Goal: Navigation & Orientation: Find specific page/section

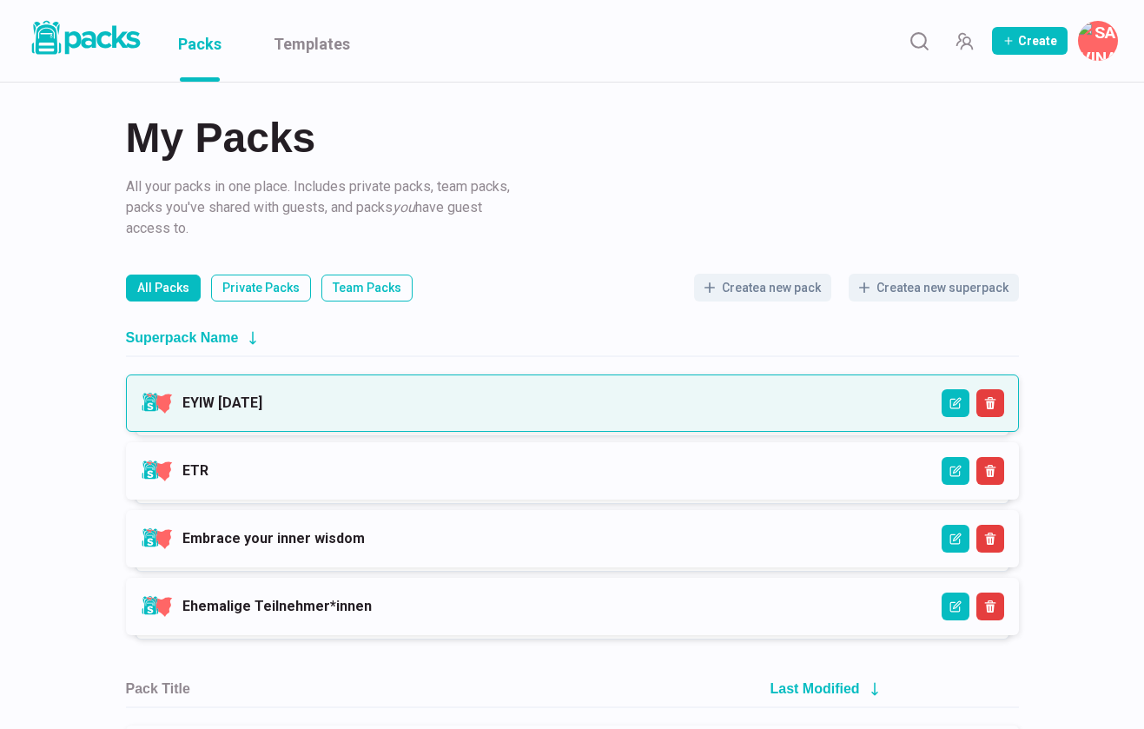
click at [262, 408] on link "EYIW [DATE]" at bounding box center [222, 402] width 80 height 17
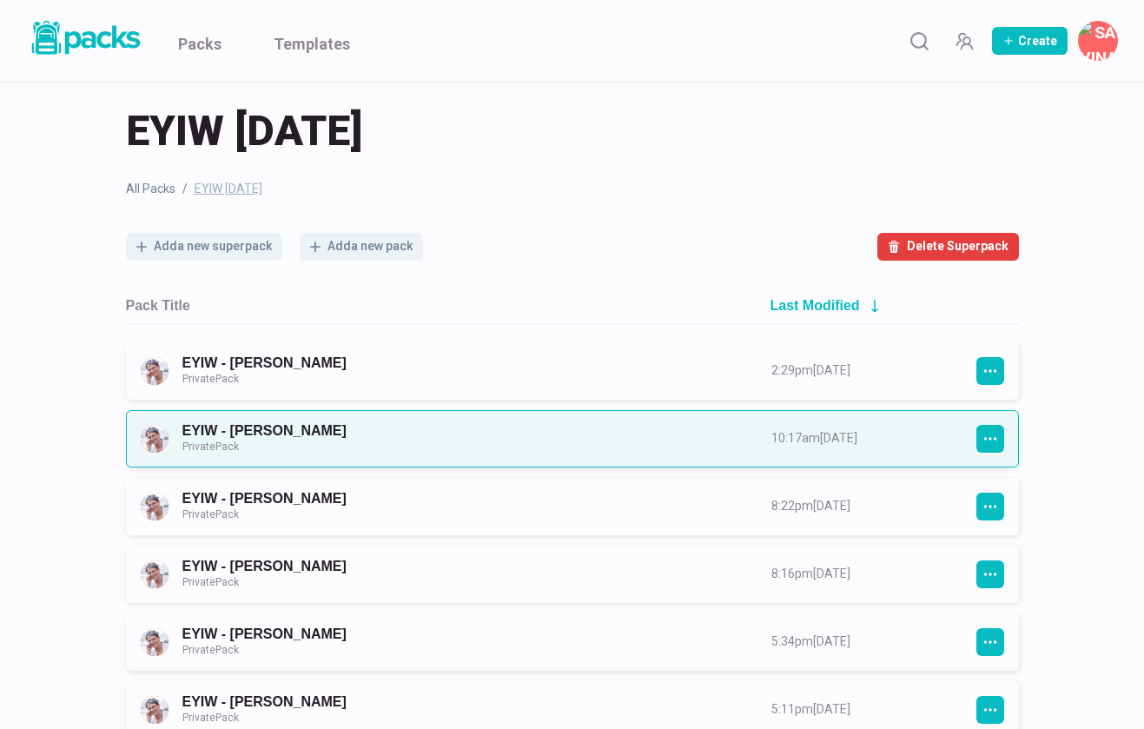
scroll to position [16, 0]
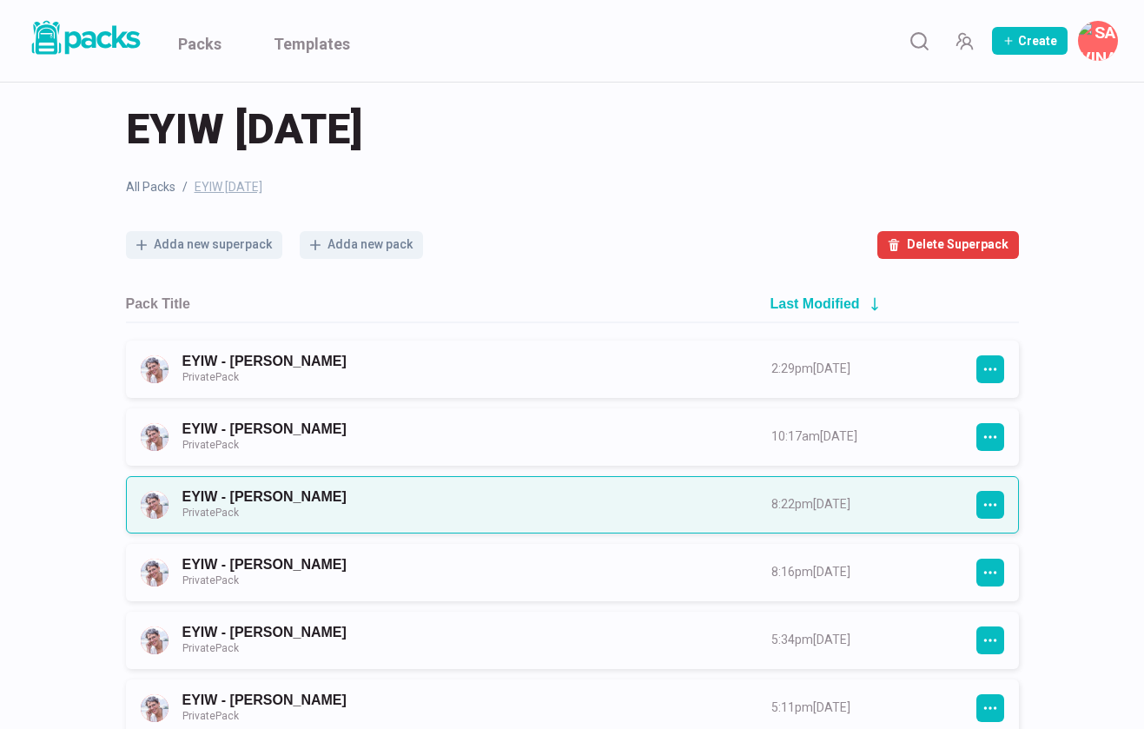
click at [384, 490] on link "EYIW - [PERSON_NAME] Private Pack" at bounding box center [461, 504] width 558 height 32
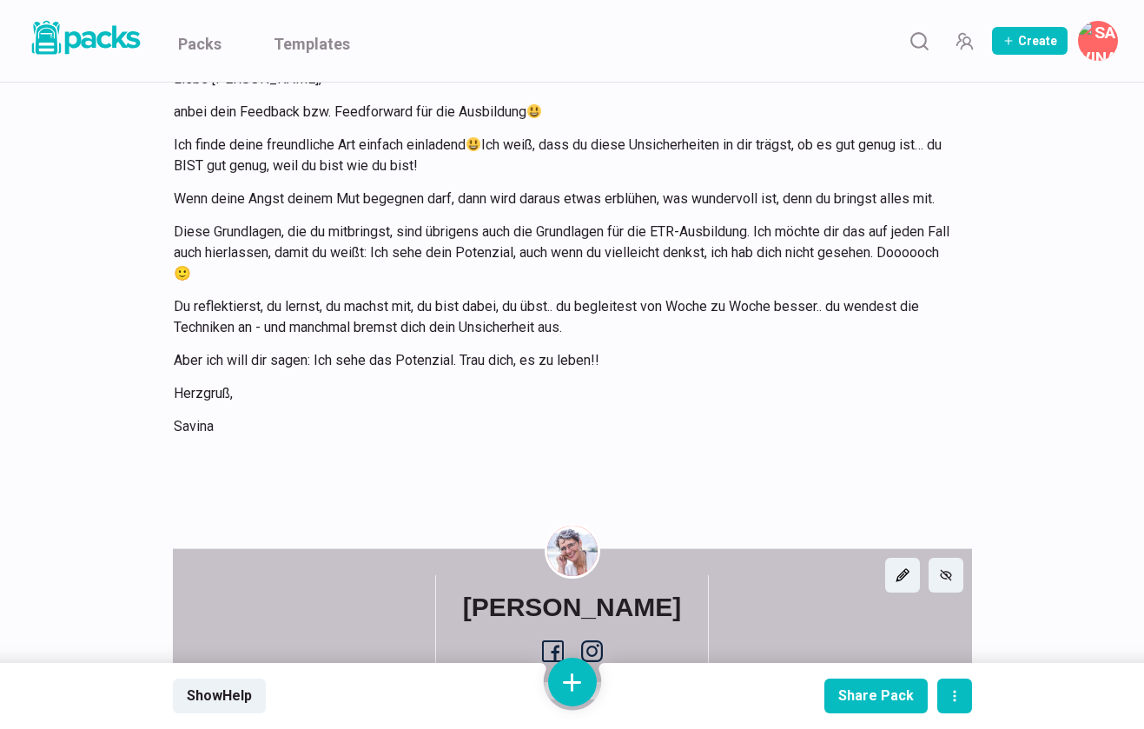
scroll to position [1040, 0]
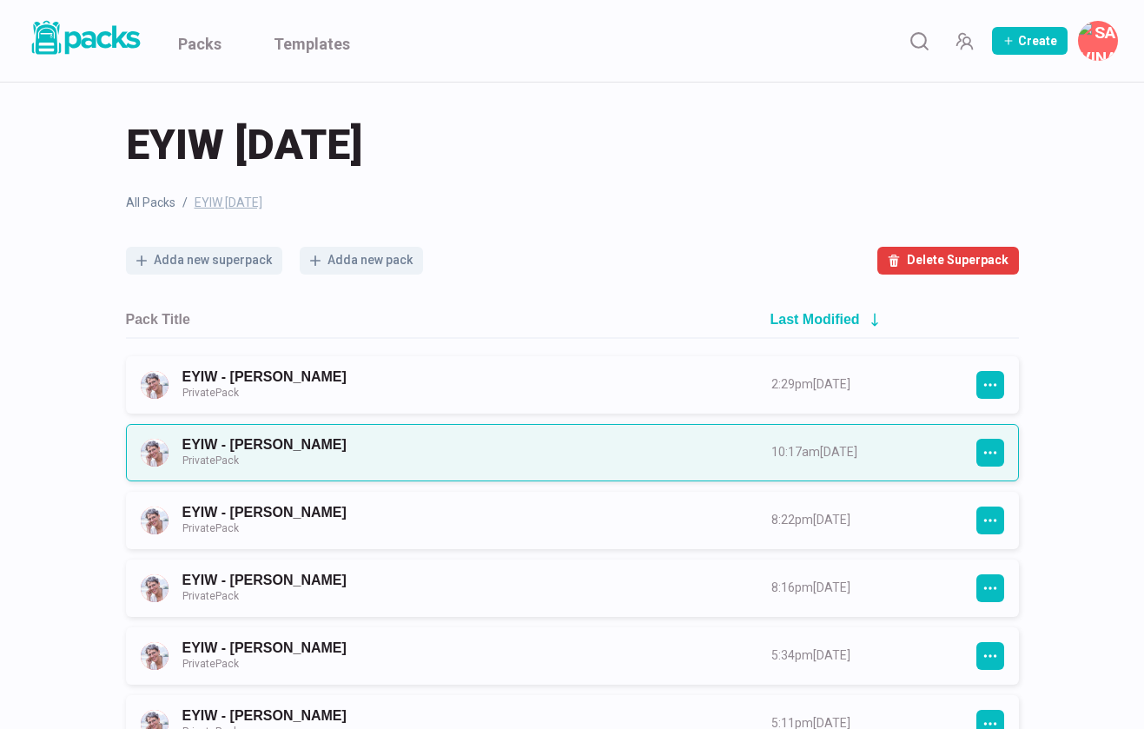
click at [487, 443] on link "EYIW - [PERSON_NAME] Private Pack" at bounding box center [461, 452] width 558 height 32
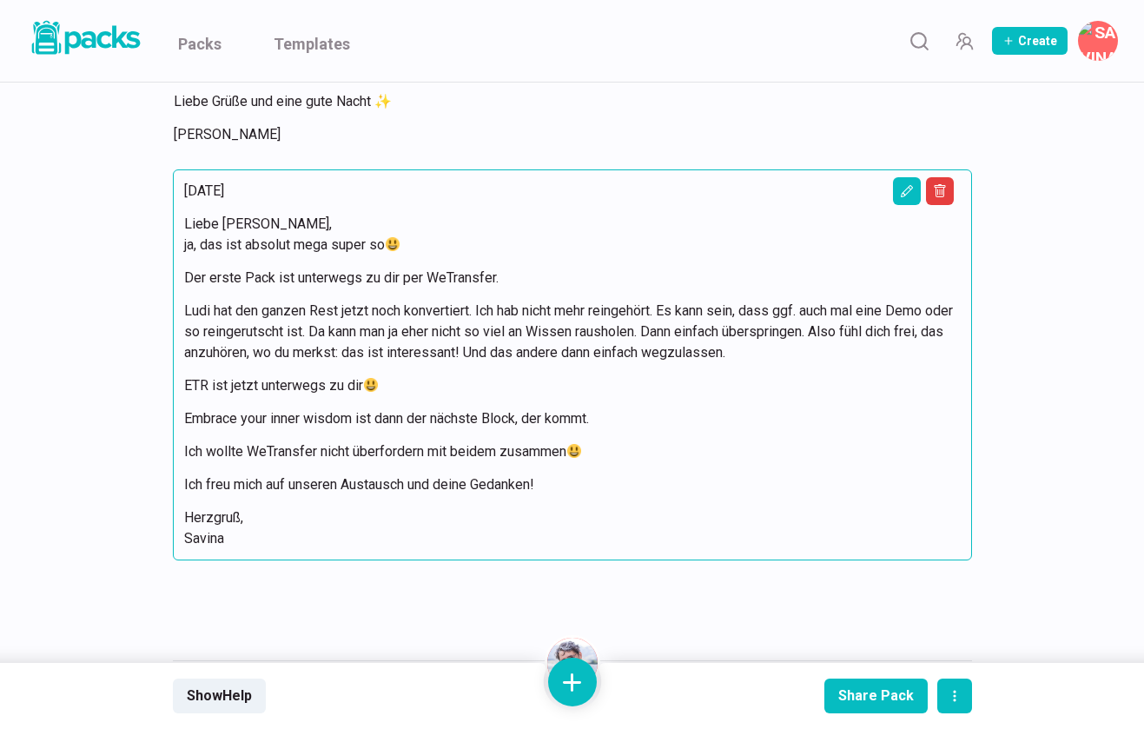
scroll to position [3831, 0]
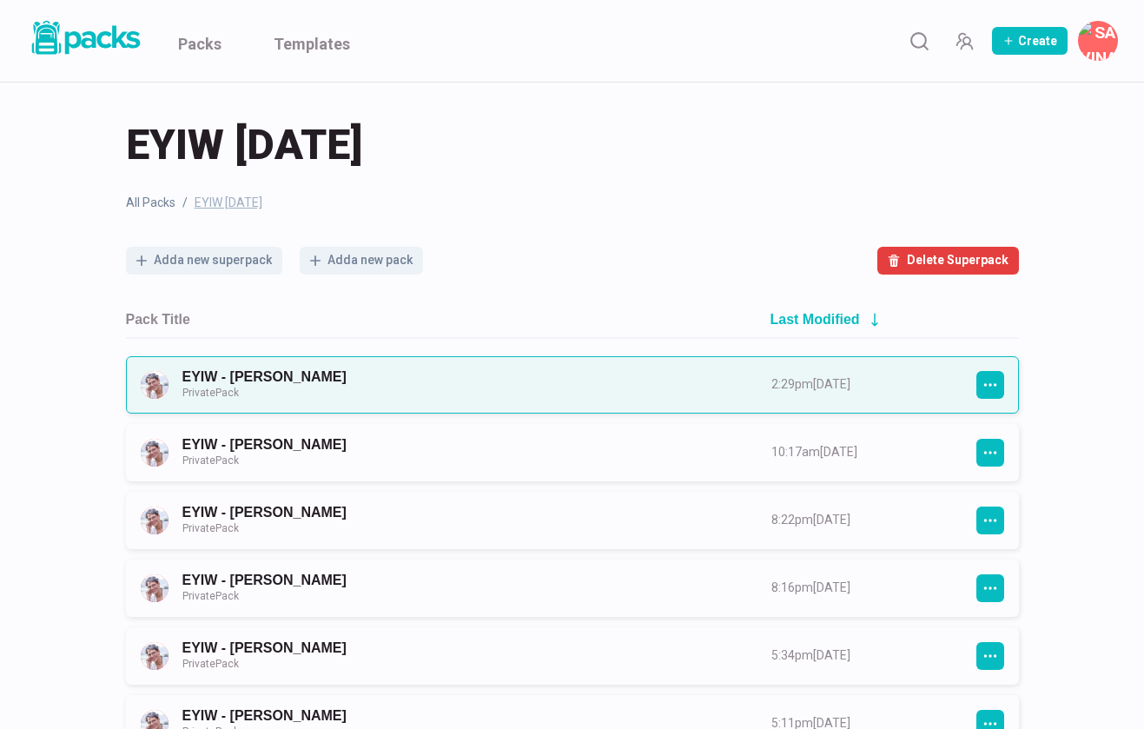
click at [348, 376] on link "EYIW - [PERSON_NAME] Private Pack" at bounding box center [461, 384] width 558 height 32
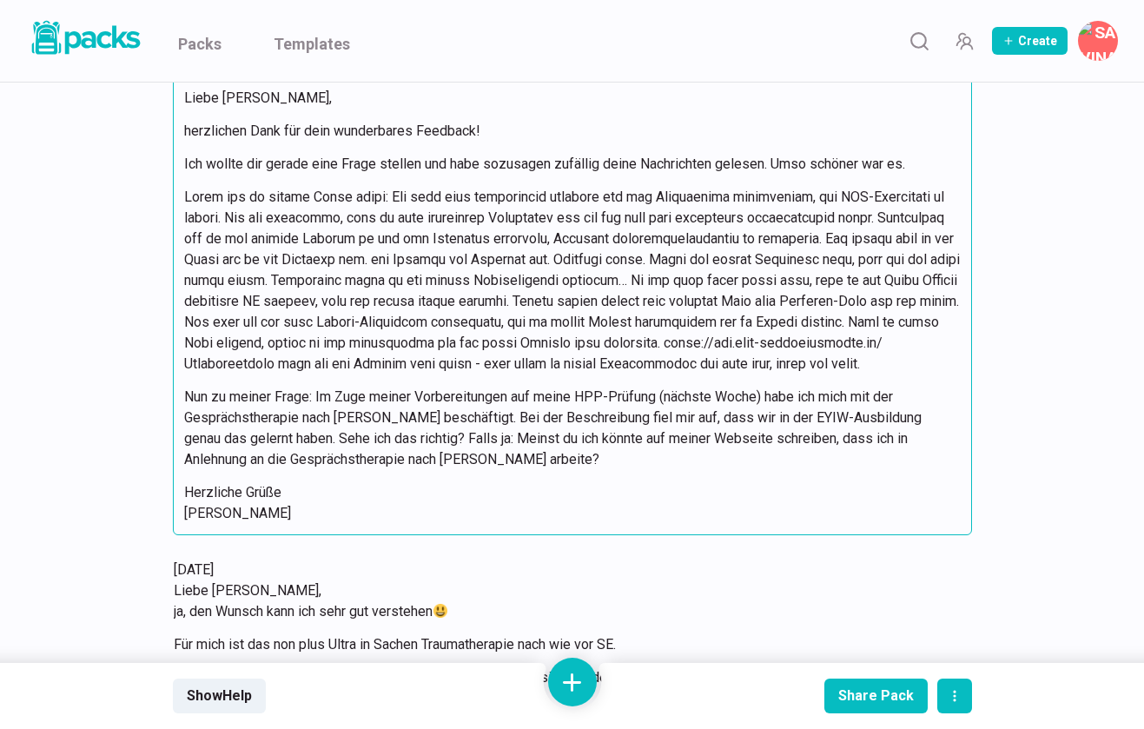
scroll to position [2813, 0]
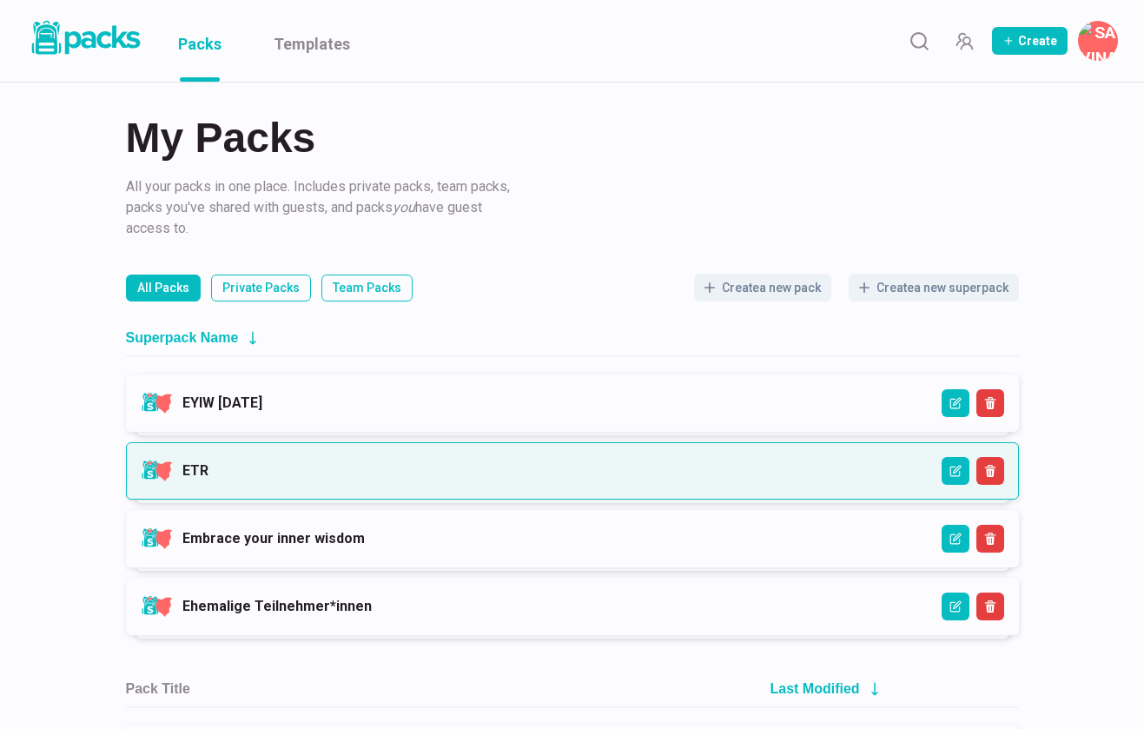
click at [209, 466] on link "ETR" at bounding box center [195, 470] width 26 height 17
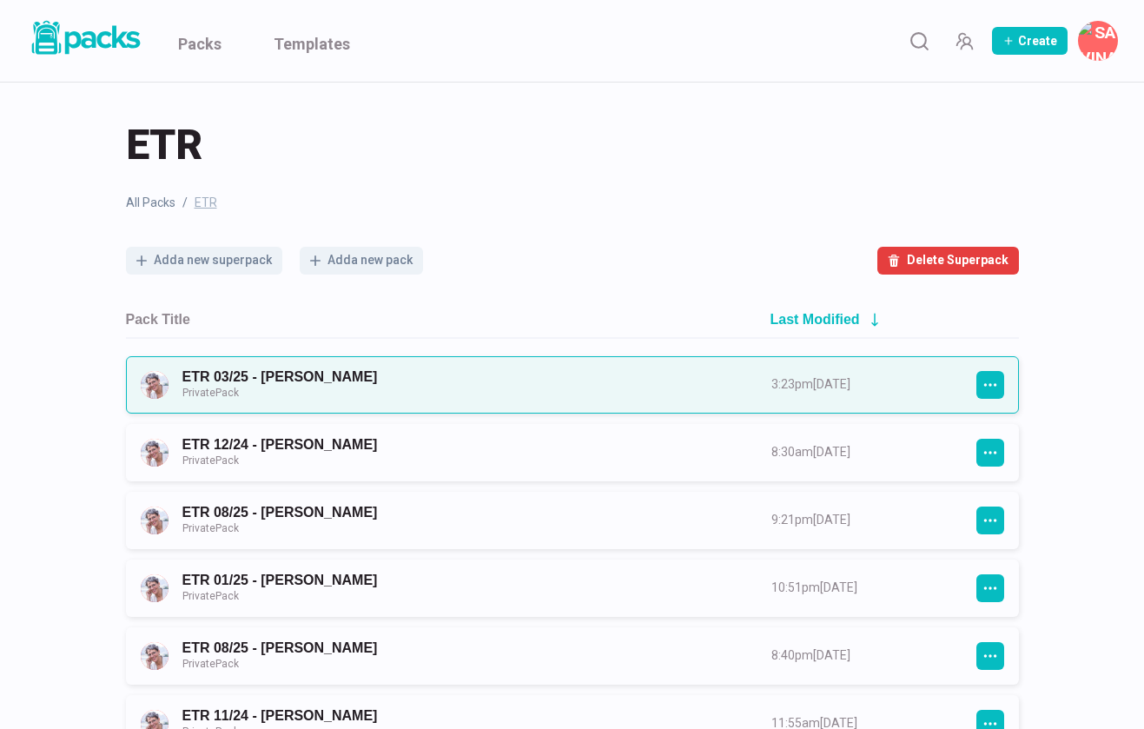
click at [304, 388] on link "ETR 03/25 - [PERSON_NAME] Private Pack" at bounding box center [461, 384] width 558 height 32
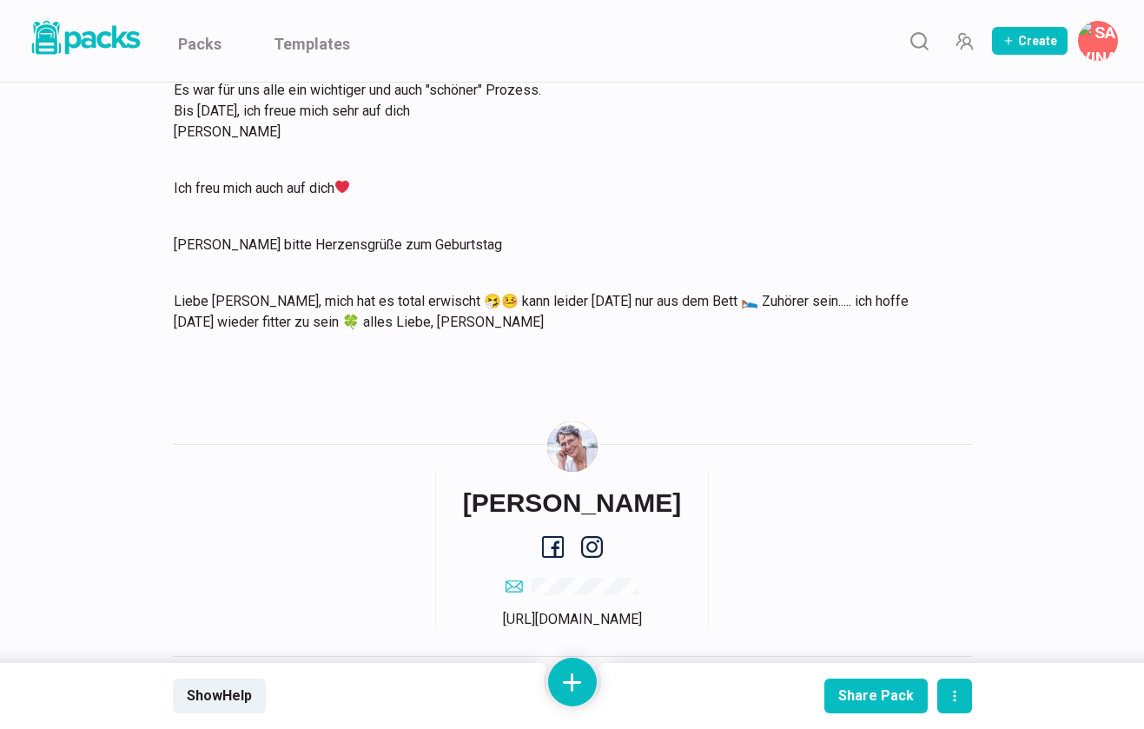
scroll to position [1619, 0]
